Goal: Transaction & Acquisition: Book appointment/travel/reservation

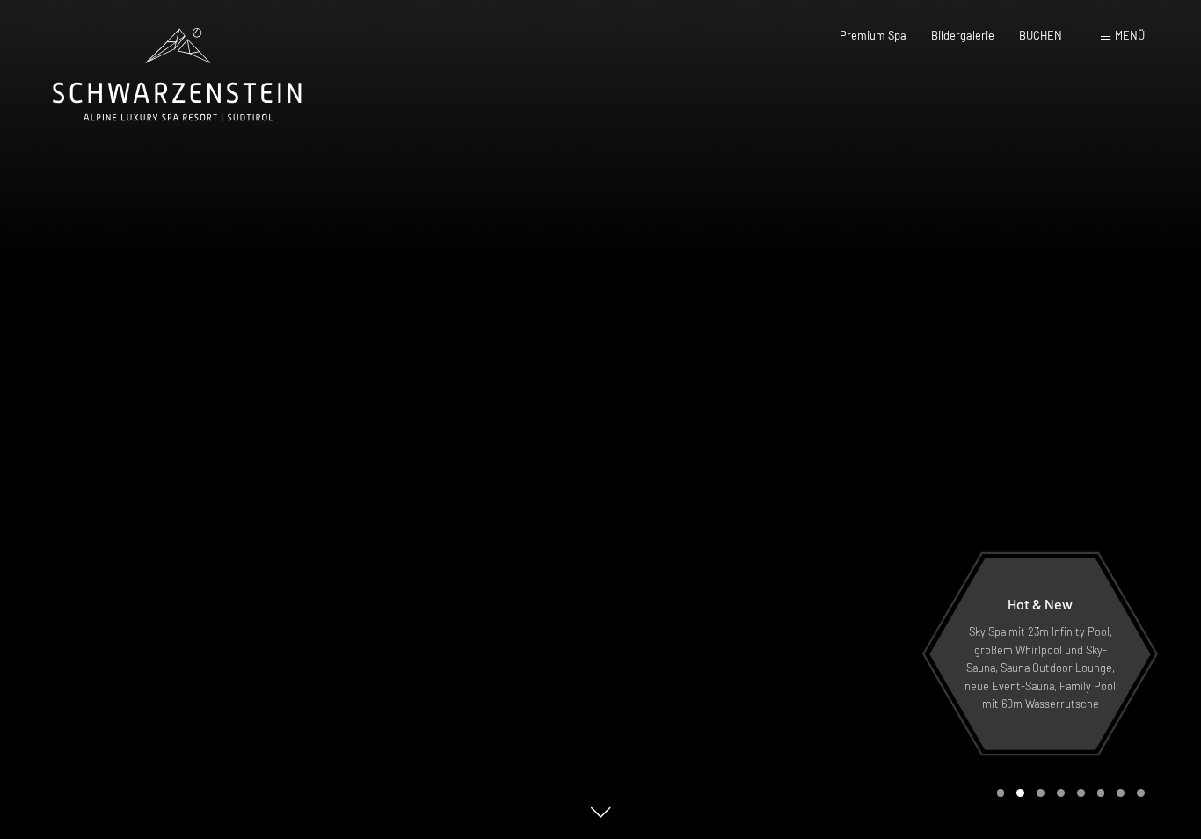
click at [1045, 41] on div "BUCHEN" at bounding box center [1040, 36] width 43 height 16
click at [1112, 43] on div "Menü" at bounding box center [1123, 36] width 44 height 16
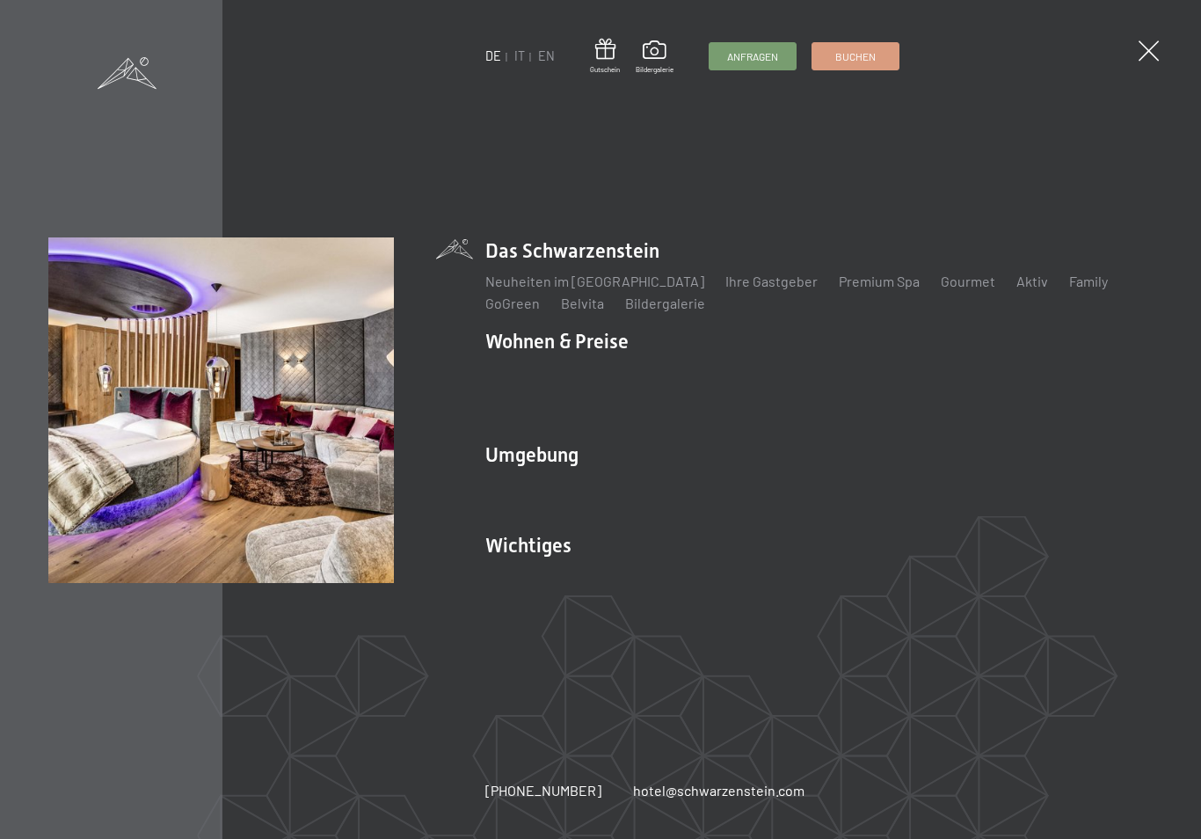
click at [706, 380] on link "Zimmer & Preise" at bounding box center [672, 371] width 102 height 17
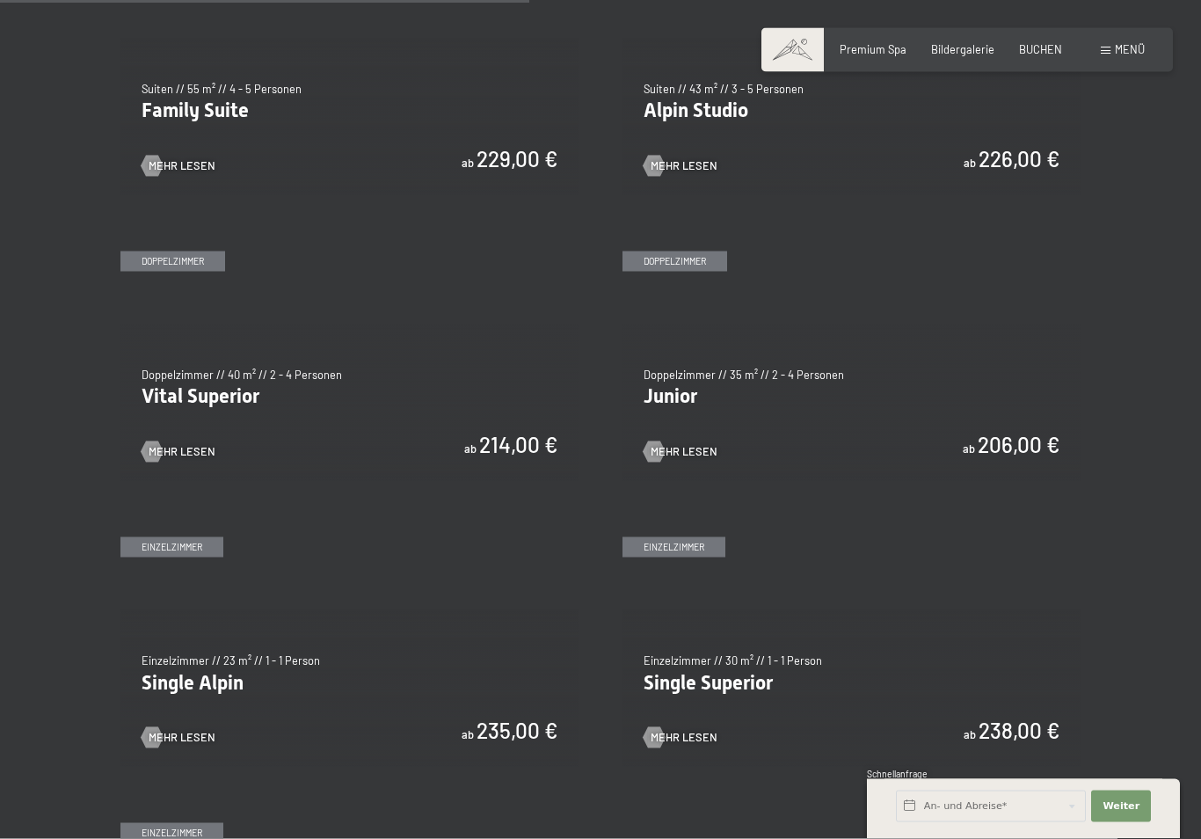
scroll to position [1857, 0]
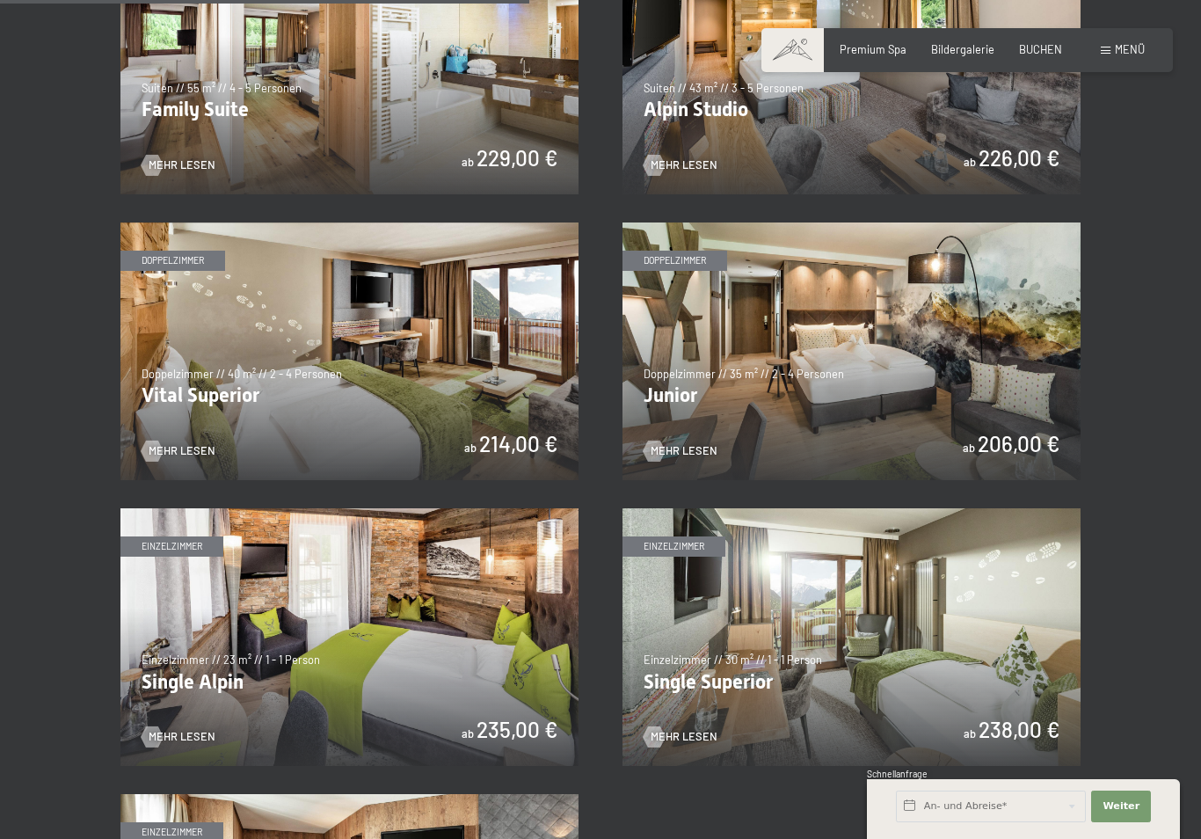
click at [471, 348] on img at bounding box center [349, 351] width 458 height 258
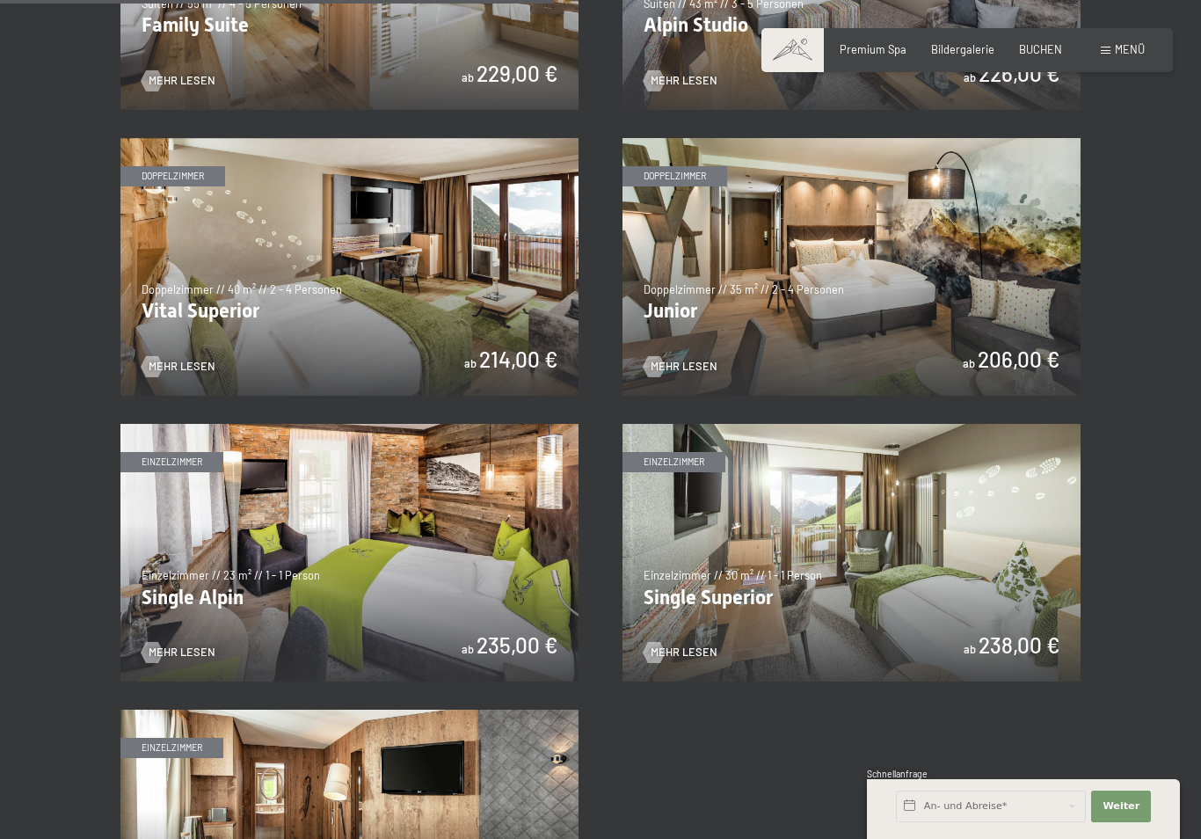
scroll to position [1943, 0]
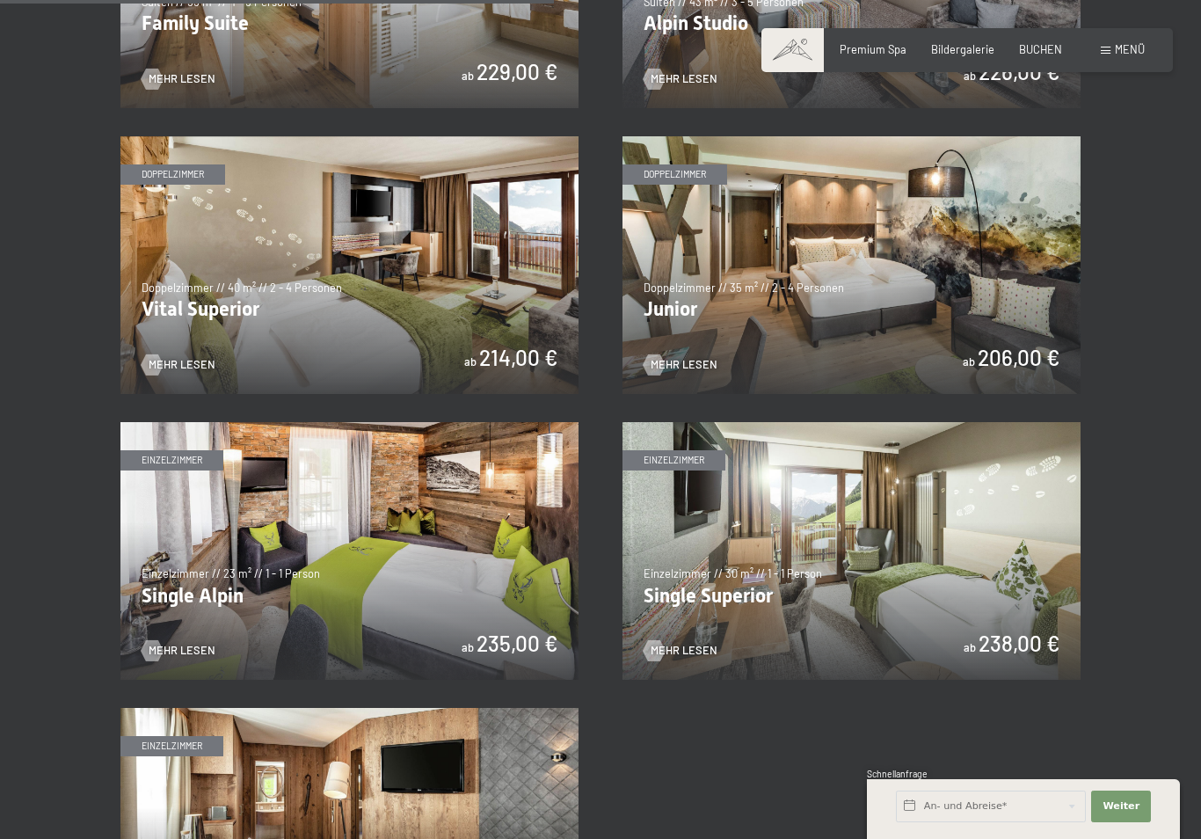
click at [677, 357] on span "Mehr Lesen" at bounding box center [684, 365] width 67 height 16
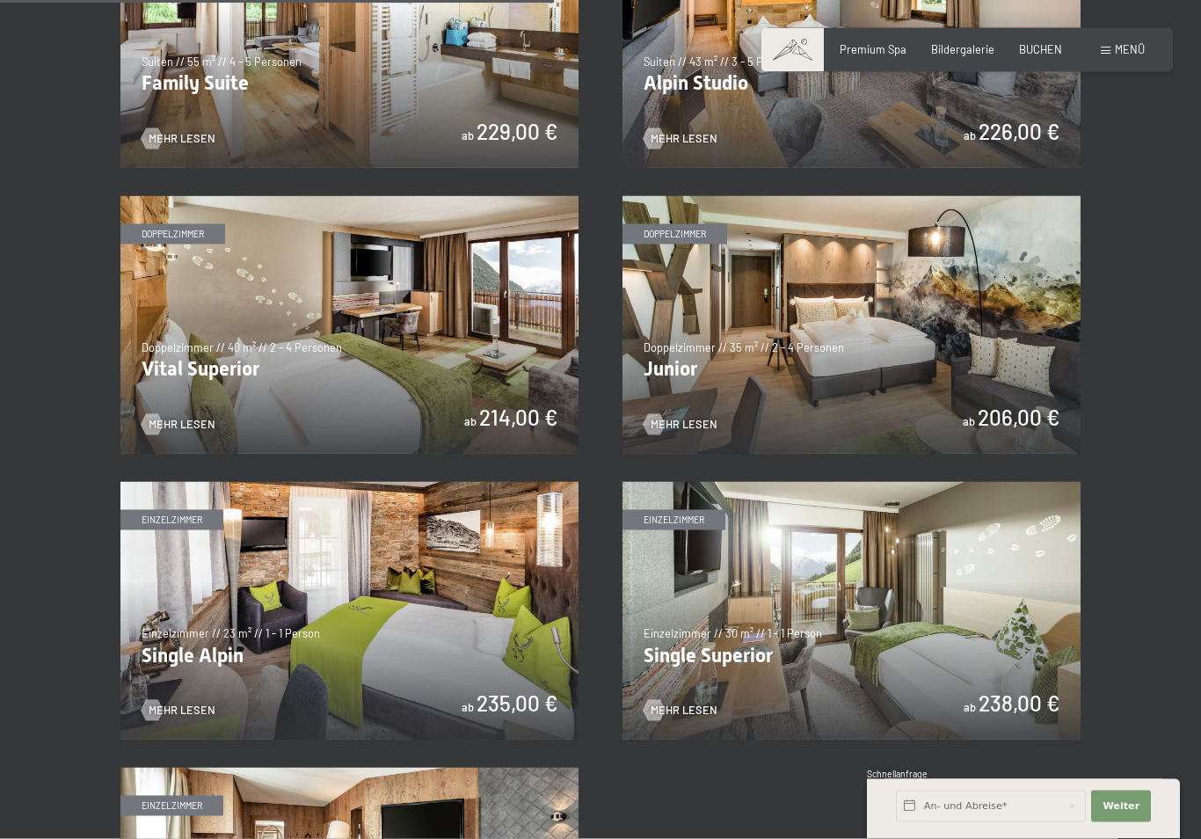
scroll to position [1931, 0]
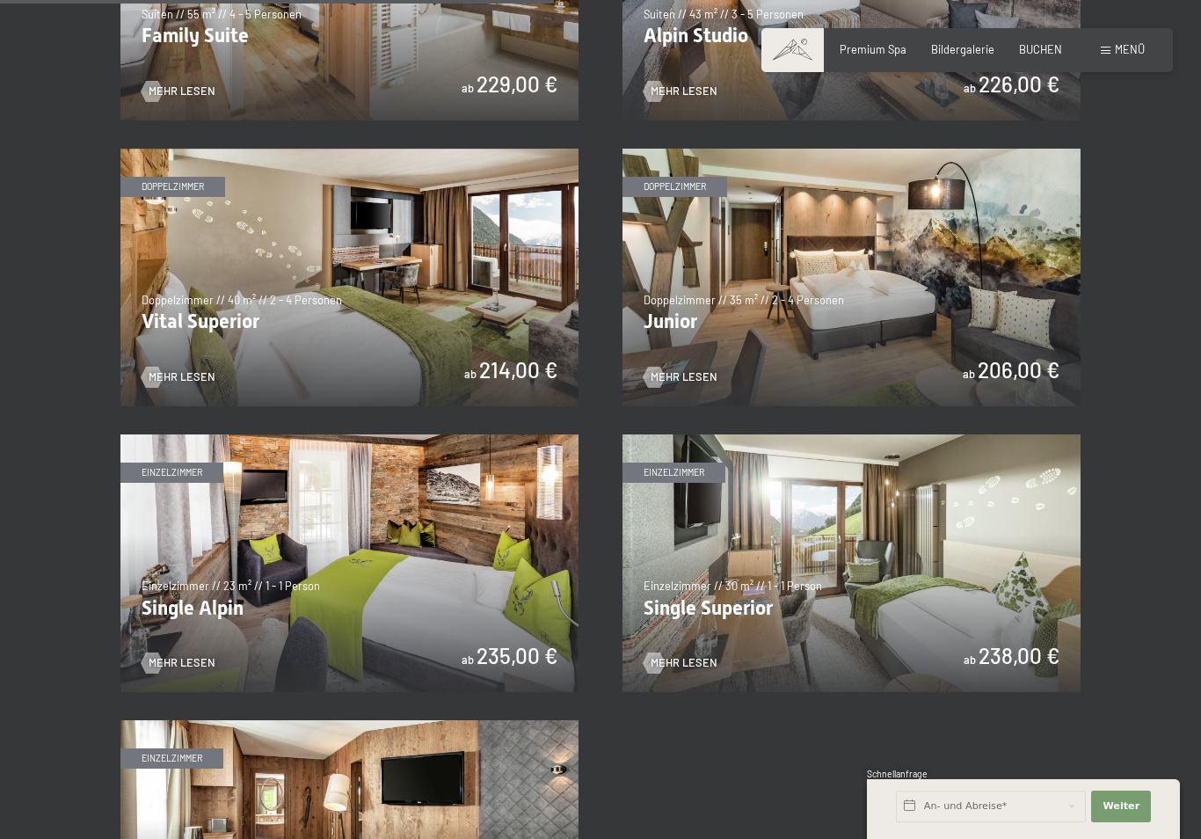
click at [977, 311] on img at bounding box center [852, 278] width 458 height 258
